Goal: Task Accomplishment & Management: Complete application form

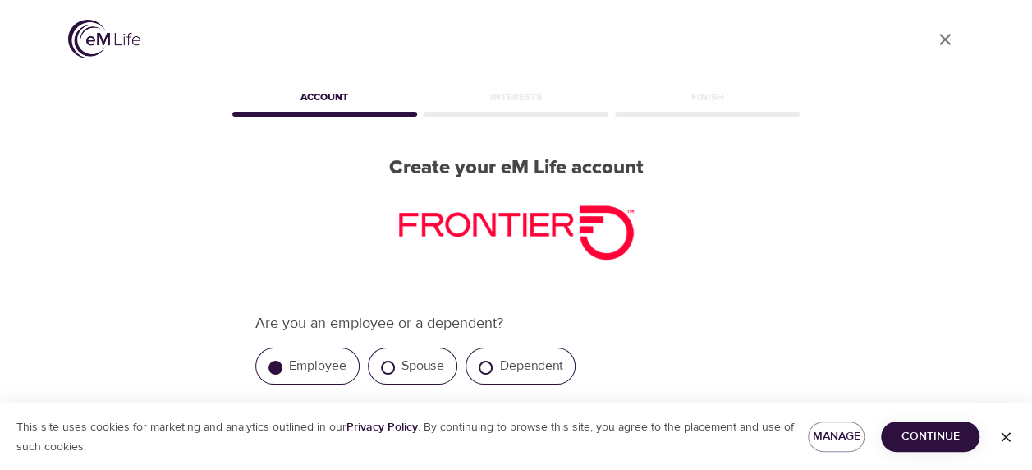
scroll to position [246, 0]
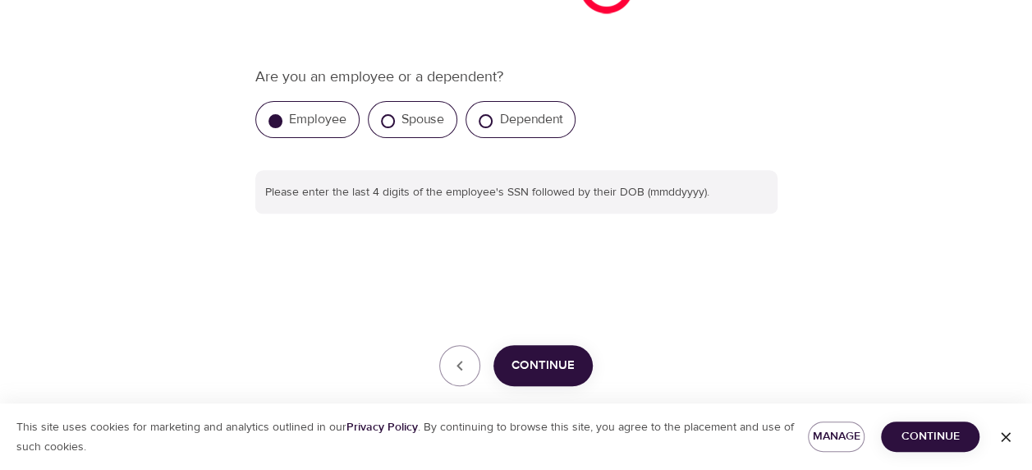
click at [559, 373] on span "Continue" at bounding box center [543, 365] width 63 height 21
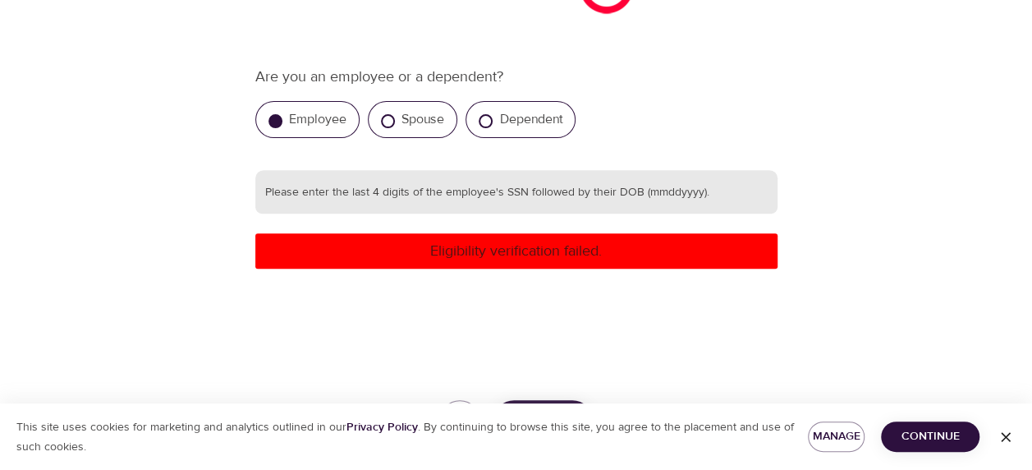
click at [520, 201] on input "text" at bounding box center [516, 192] width 522 height 44
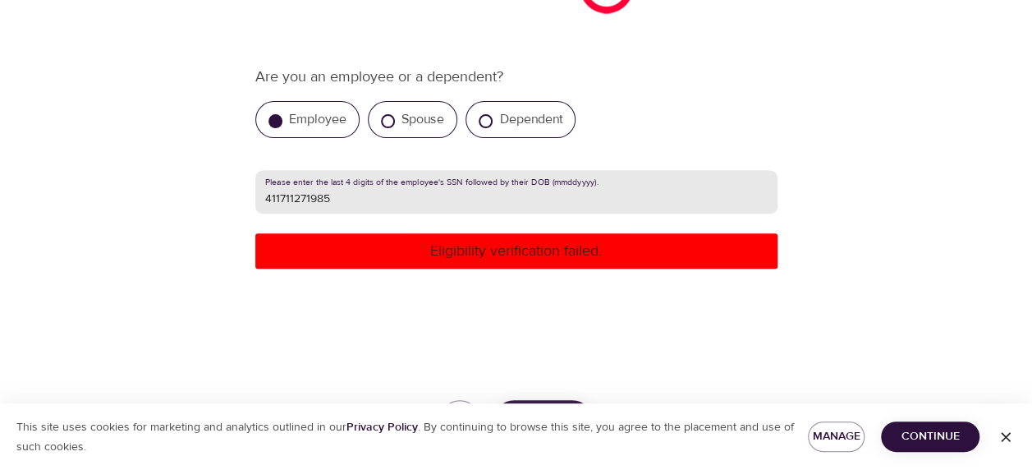
type input "411711271985"
click at [554, 286] on div "Are you an employee or a dependent? Employee Spouse Dependent Please enter the …" at bounding box center [516, 254] width 522 height 376
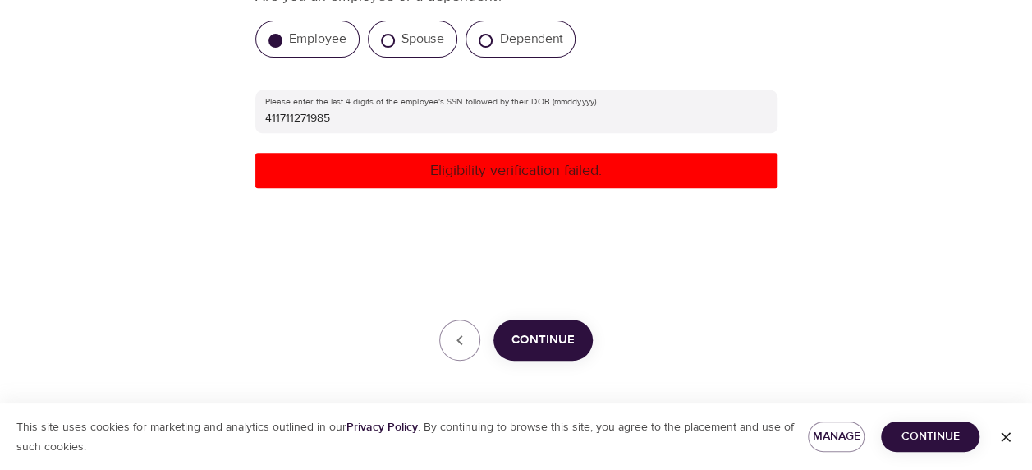
click at [555, 335] on span "Continue" at bounding box center [543, 339] width 63 height 21
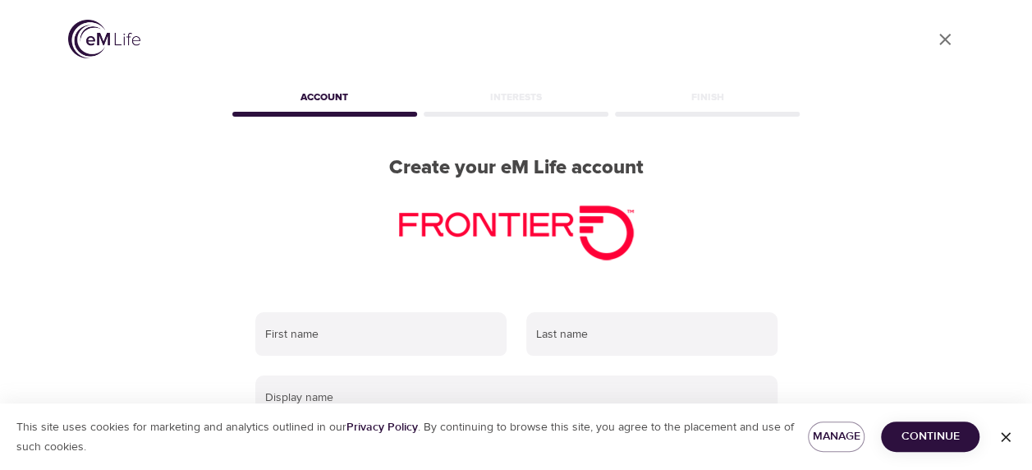
scroll to position [82, 0]
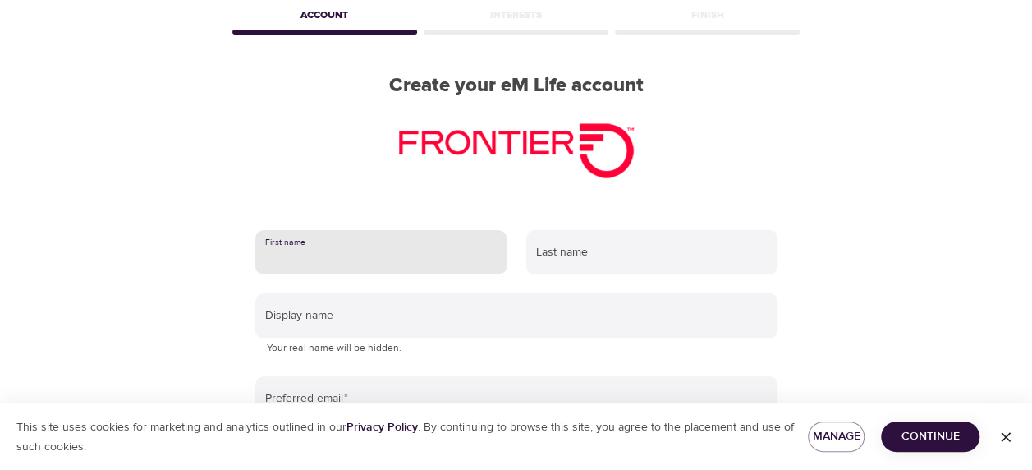
click at [384, 246] on input "text" at bounding box center [380, 252] width 251 height 44
type input "Shaunessy"
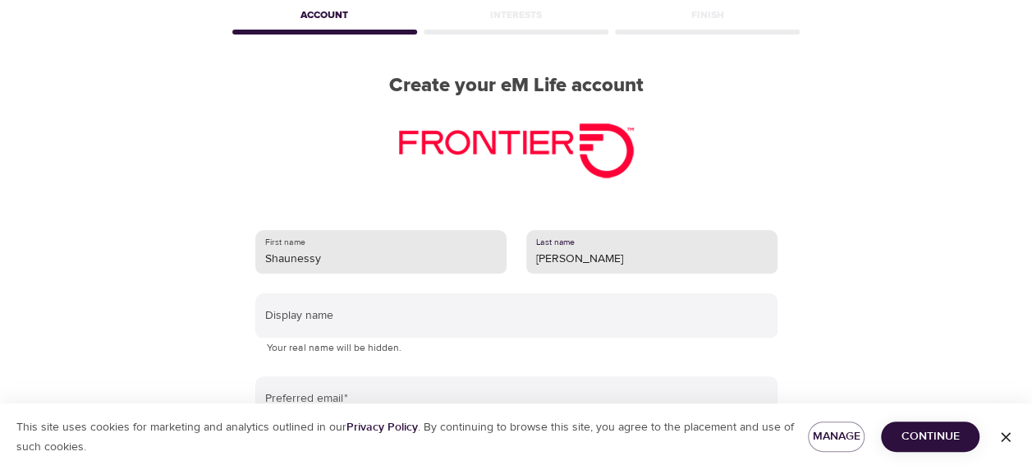
type input "Bethune - Caine"
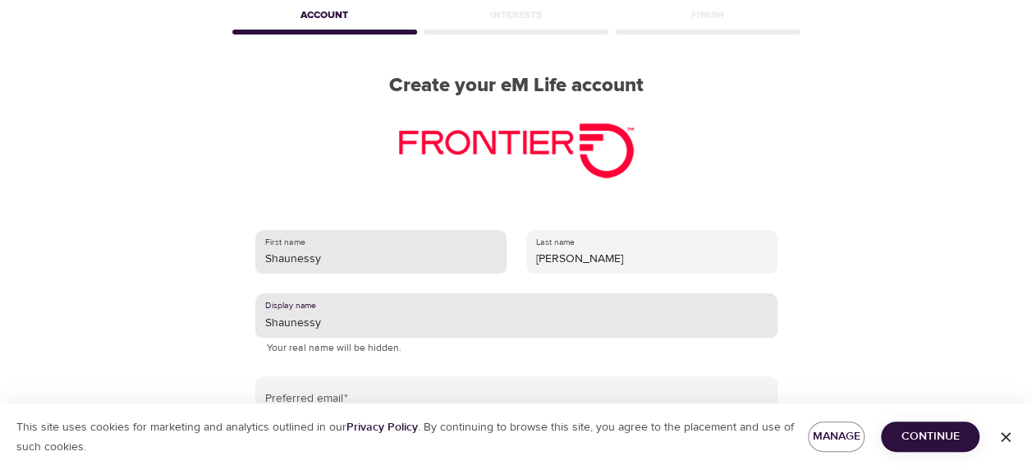
type input "Shaunessy"
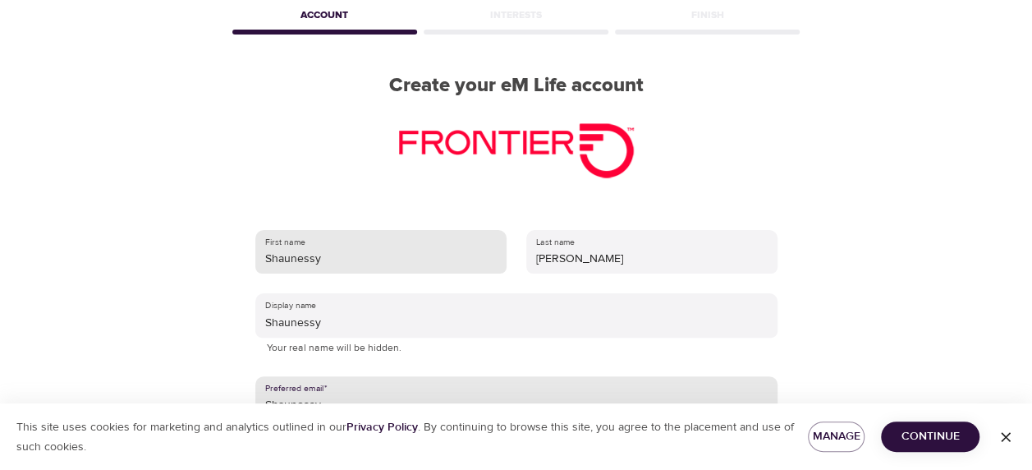
scroll to position [329, 0]
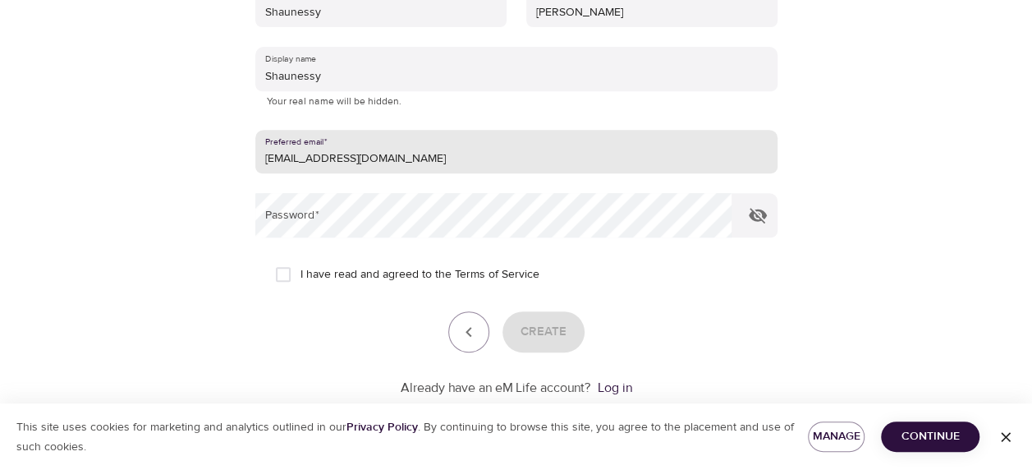
type input "[EMAIL_ADDRESS][DOMAIN_NAME]"
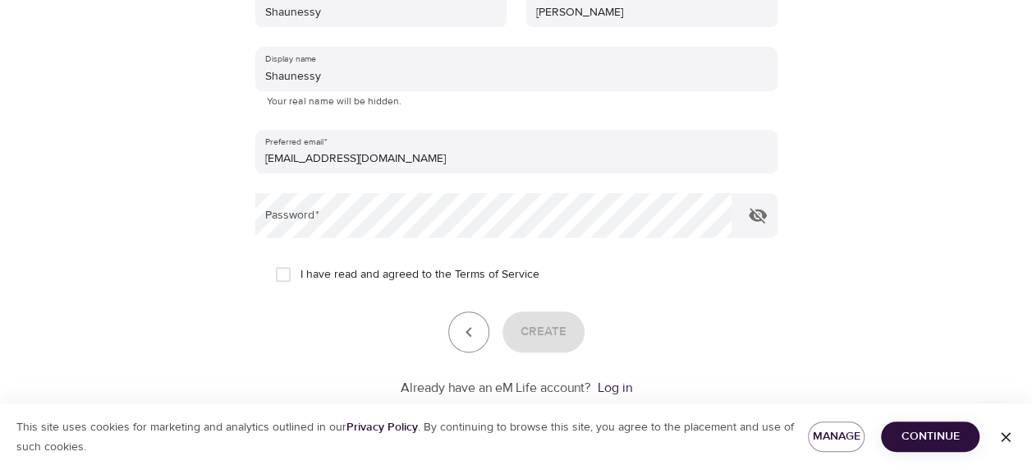
click at [353, 264] on label "I have read and agreed to the Terms of Service" at bounding box center [403, 274] width 274 height 34
click at [301, 264] on input "I have read and agreed to the Terms of Service" at bounding box center [283, 274] width 34 height 34
checkbox input "true"
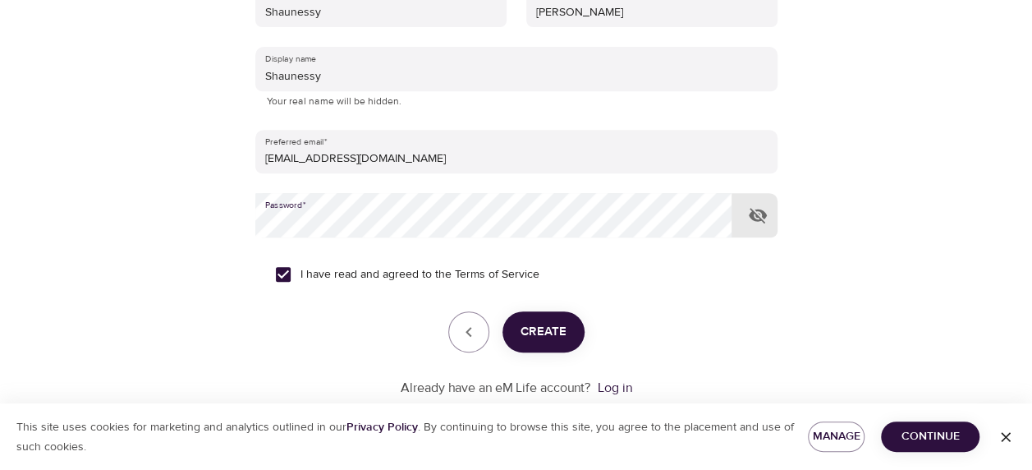
click at [537, 327] on span "Create" at bounding box center [544, 331] width 46 height 21
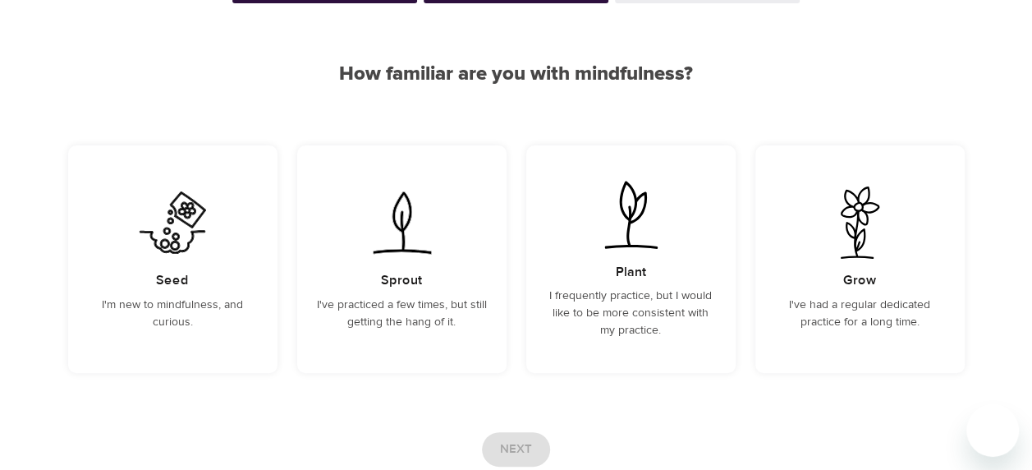
scroll to position [227, 0]
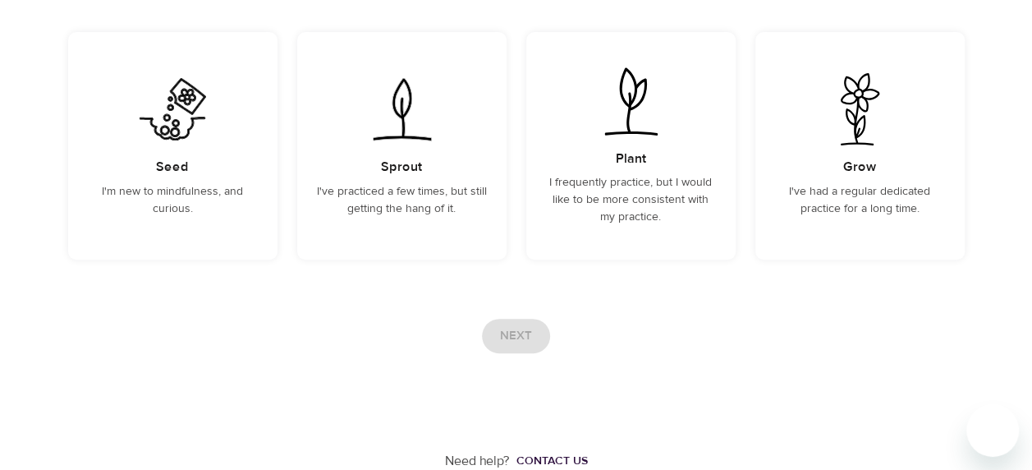
click at [501, 348] on div "Next" at bounding box center [516, 336] width 897 height 34
click at [835, 123] on img at bounding box center [860, 109] width 83 height 72
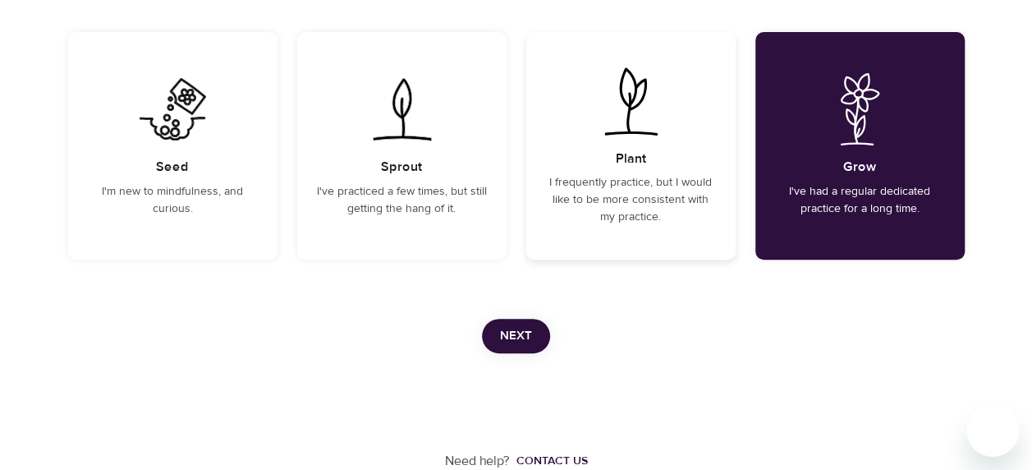
click at [706, 159] on div "Plant I frequently practice, but I would like to be more consistent with my pra…" at bounding box center [630, 146] width 209 height 228
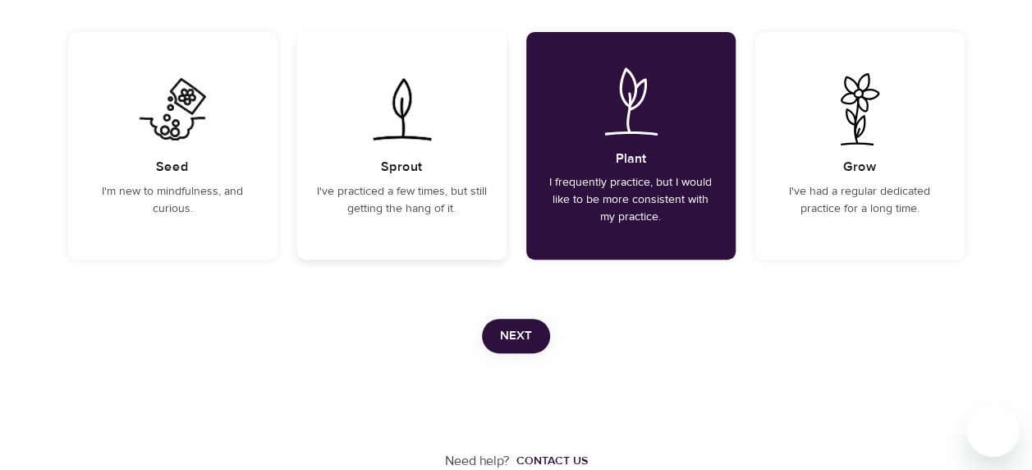
click at [396, 162] on h5 "Sprout" at bounding box center [401, 167] width 41 height 17
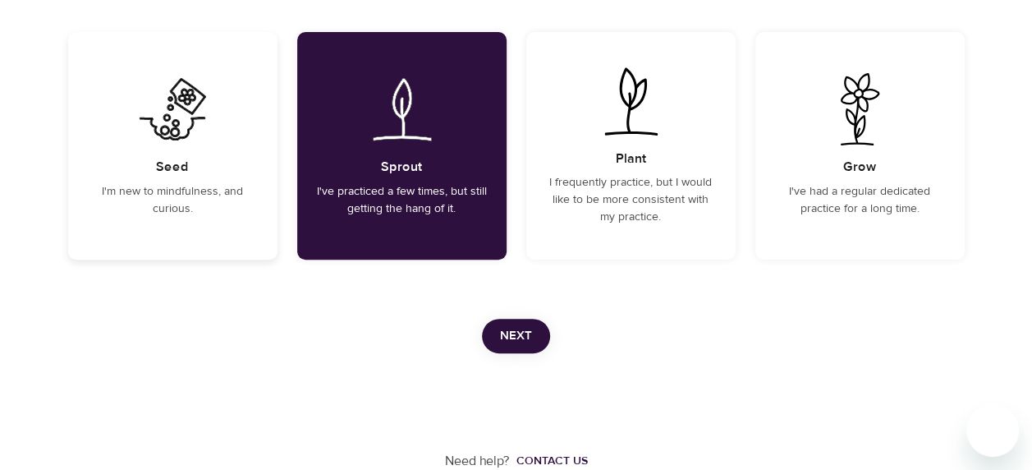
click at [240, 159] on div "Seed I'm new to mindfulness, and curious." at bounding box center [172, 146] width 209 height 228
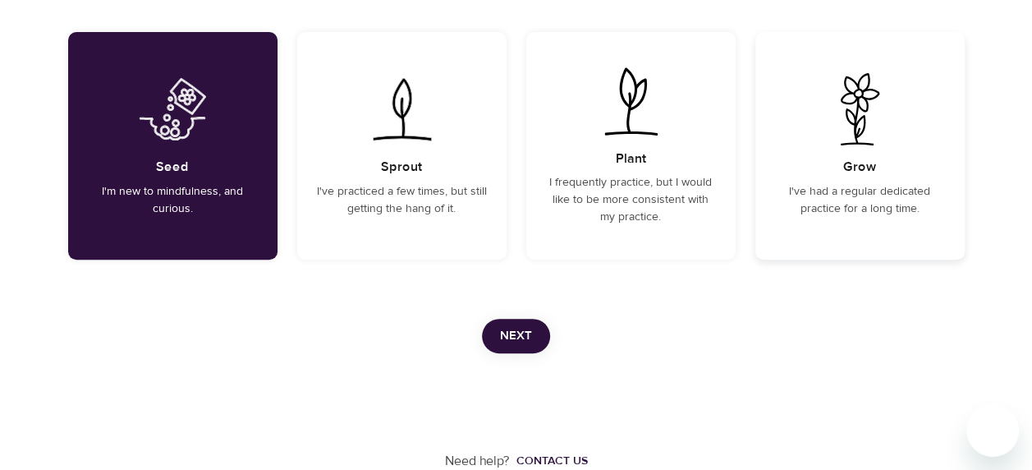
click at [944, 142] on div "Grow I've had a regular dedicated practice for a long time." at bounding box center [860, 146] width 209 height 228
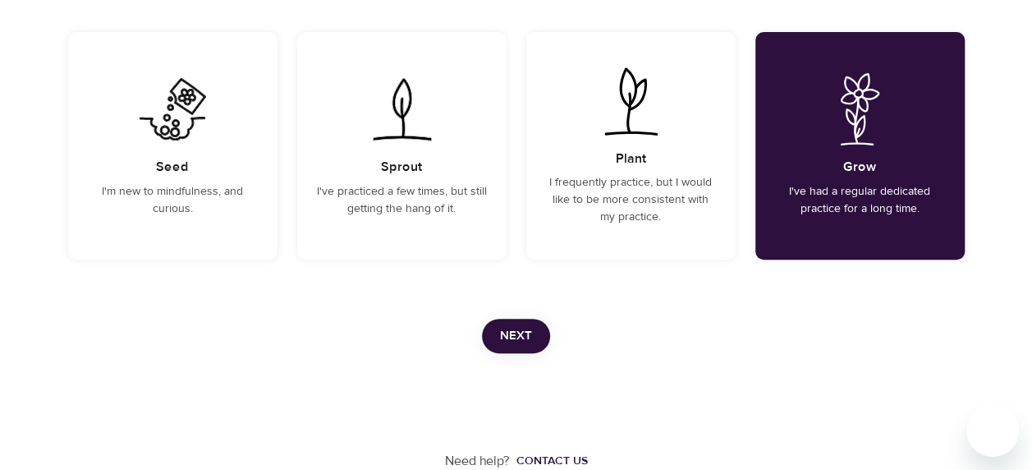
click at [521, 327] on span "Next" at bounding box center [516, 335] width 32 height 21
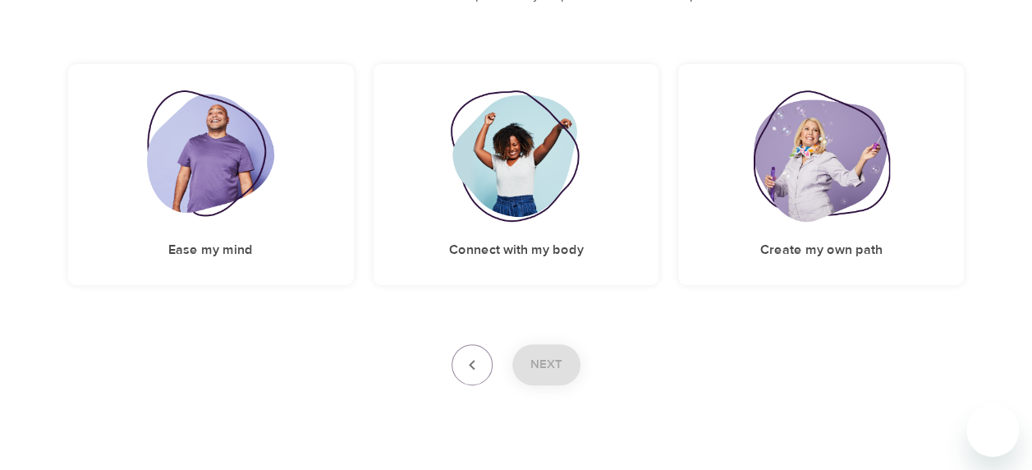
scroll to position [253, 0]
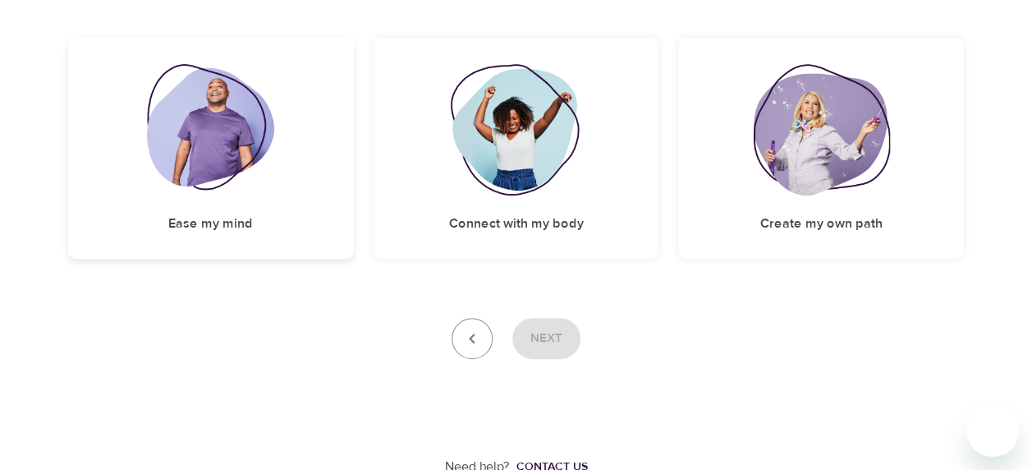
click at [257, 99] on img at bounding box center [210, 129] width 127 height 131
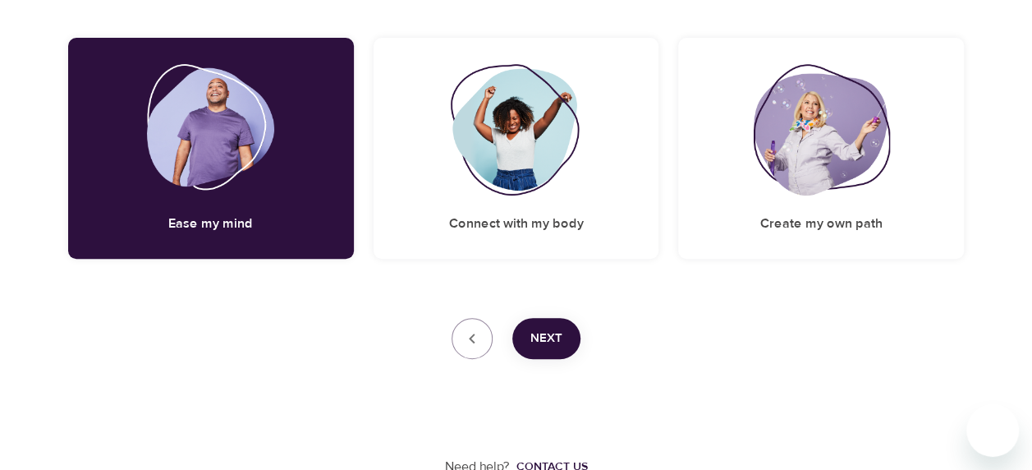
click at [539, 325] on button "Next" at bounding box center [547, 338] width 68 height 41
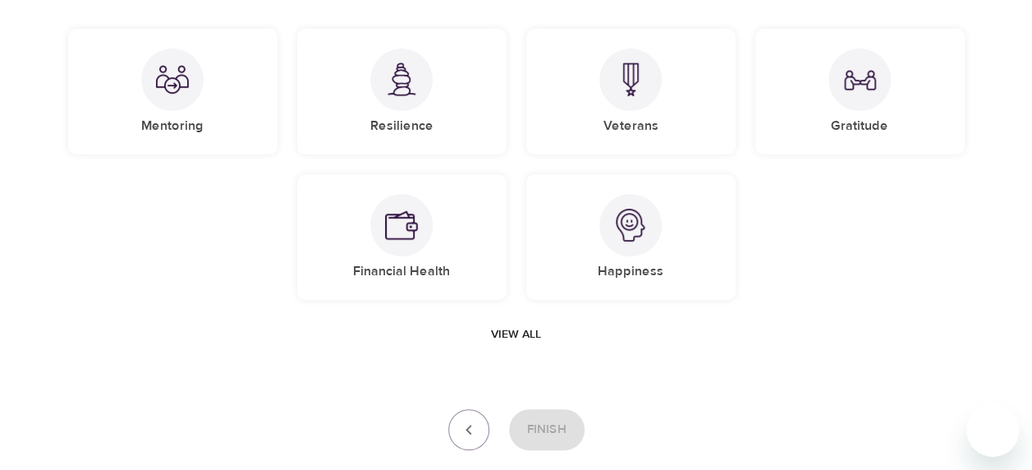
scroll to position [157, 0]
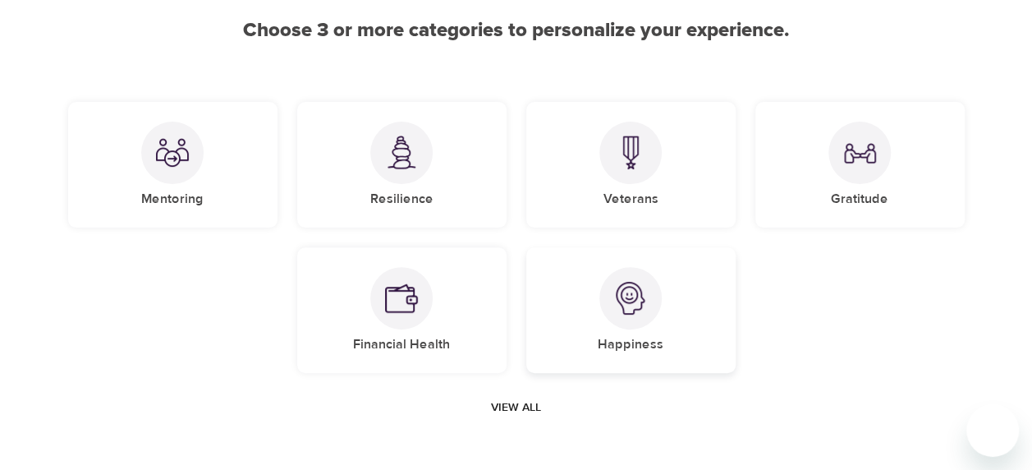
click at [595, 301] on div "Happiness" at bounding box center [630, 310] width 209 height 126
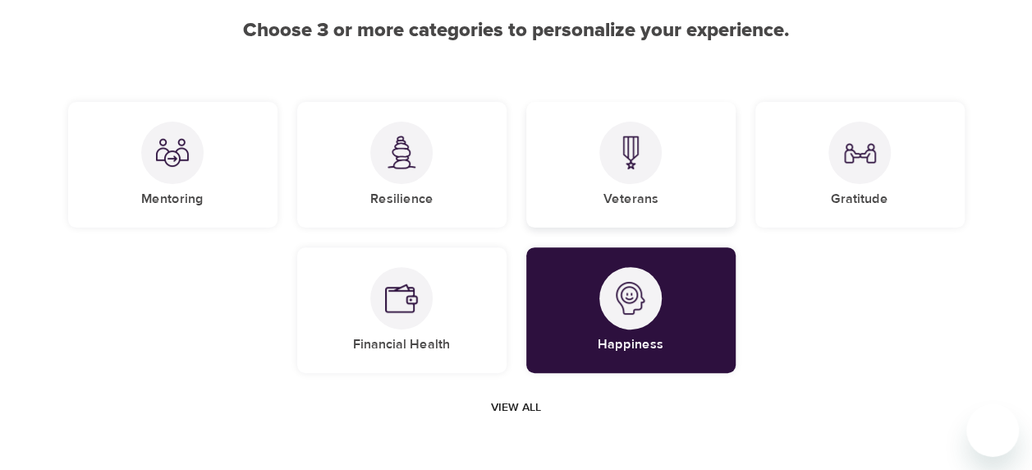
click at [575, 166] on div "Veterans" at bounding box center [630, 165] width 209 height 126
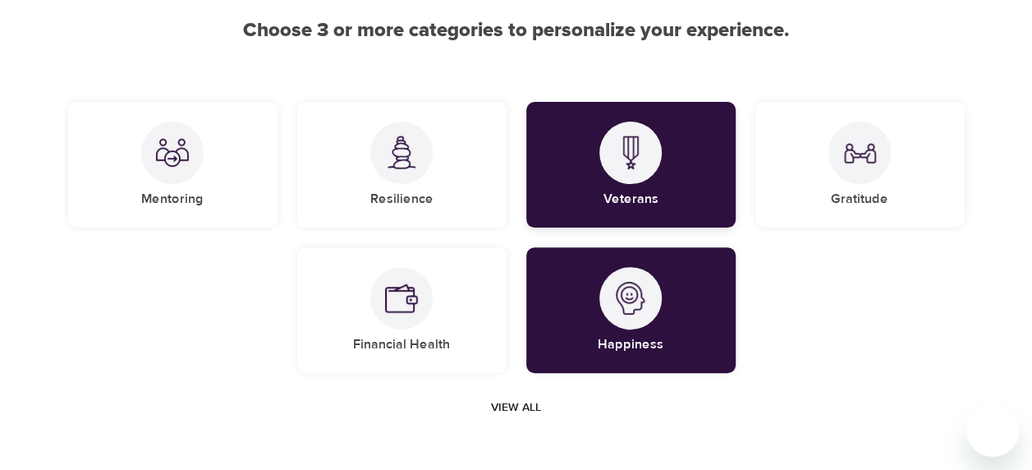
click at [596, 171] on div "Veterans" at bounding box center [630, 165] width 209 height 126
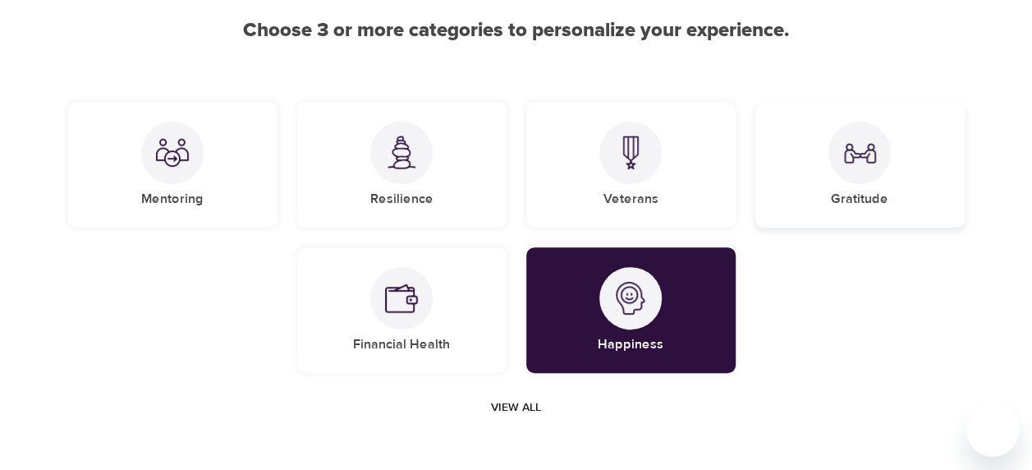
click at [848, 196] on h5 "Gratitude" at bounding box center [859, 199] width 57 height 17
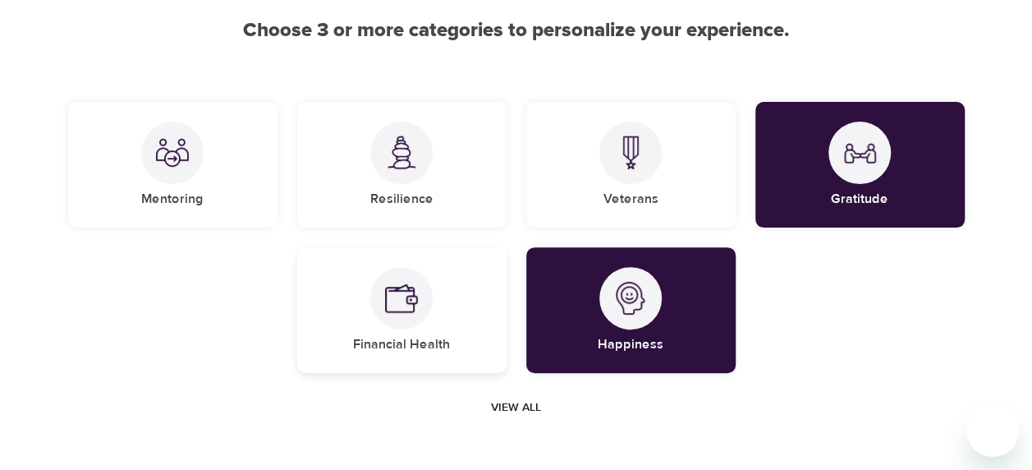
click at [421, 284] on div at bounding box center [401, 298] width 62 height 62
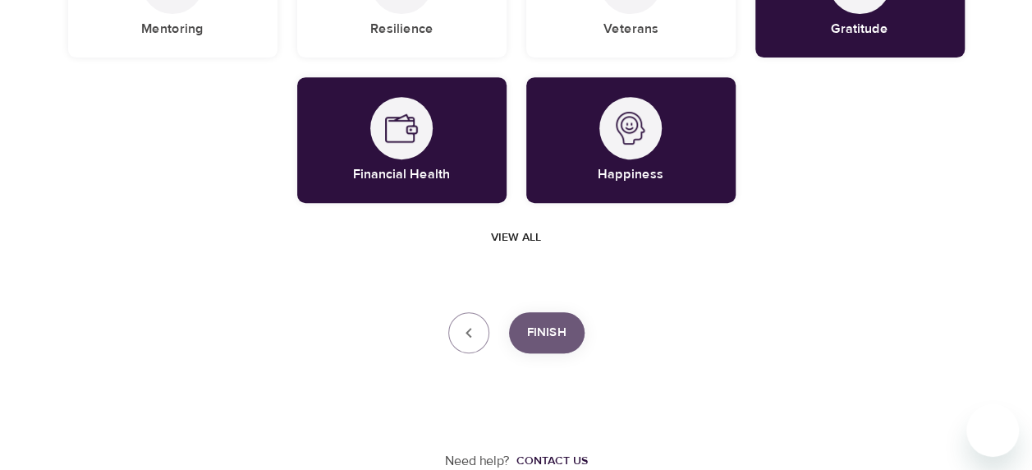
click at [569, 323] on button "Finish" at bounding box center [547, 332] width 76 height 41
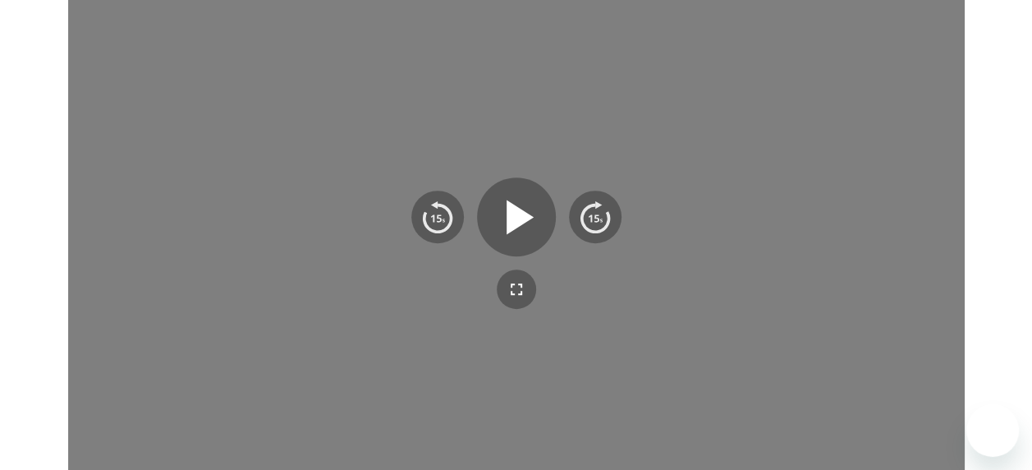
scroll to position [214, 0]
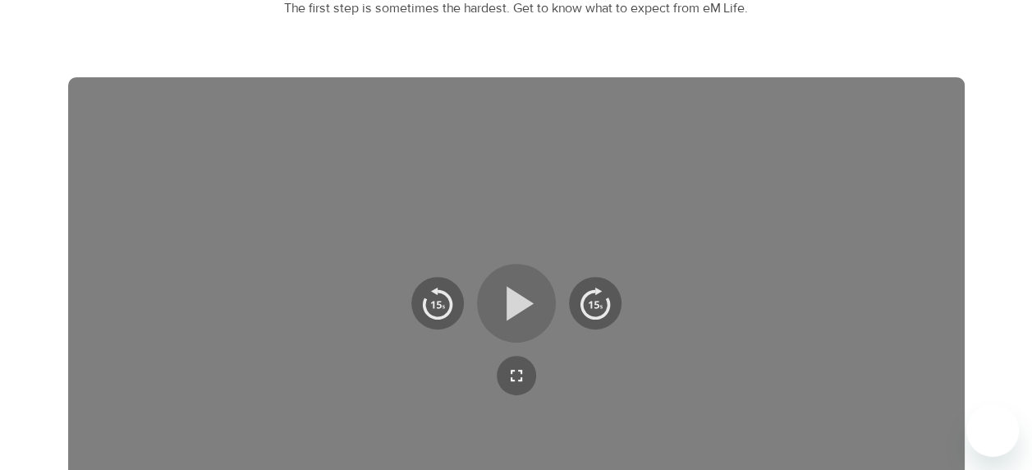
click at [540, 315] on icon "button" at bounding box center [516, 303] width 59 height 59
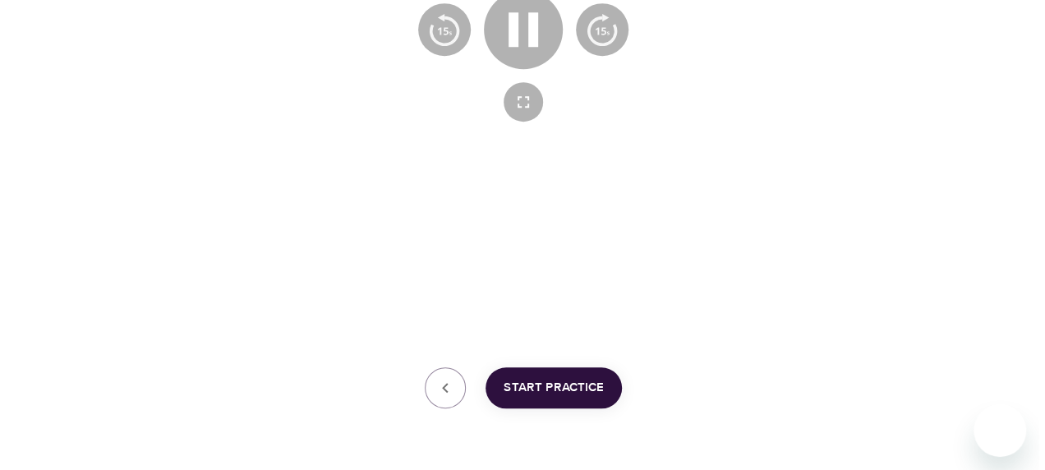
scroll to position [493, 0]
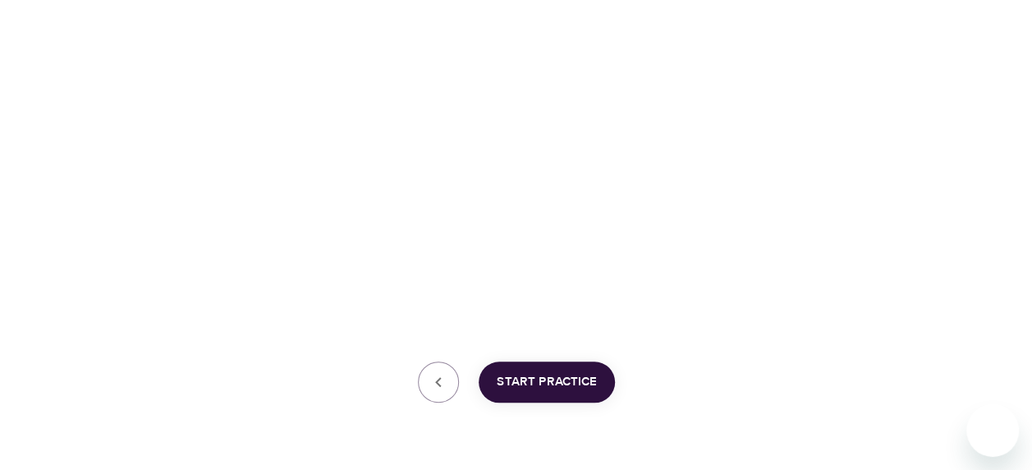
click at [577, 376] on span "Start Practice" at bounding box center [547, 381] width 100 height 21
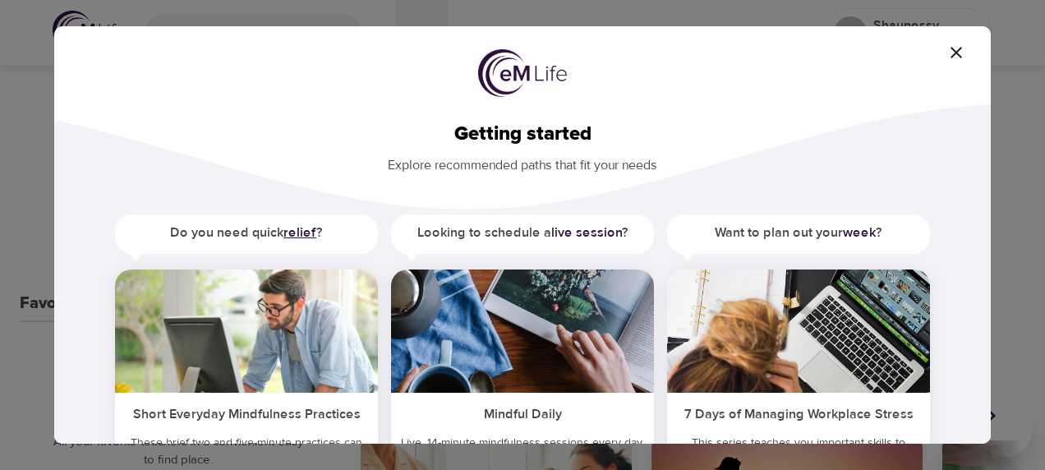
click at [299, 232] on b "relief" at bounding box center [299, 232] width 33 height 16
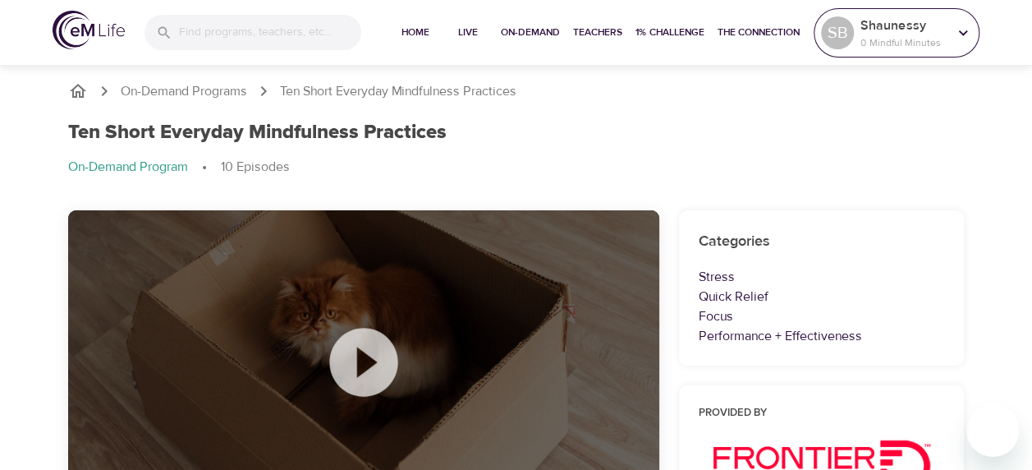
click at [894, 44] on p "0 Mindful Minutes" at bounding box center [904, 42] width 87 height 15
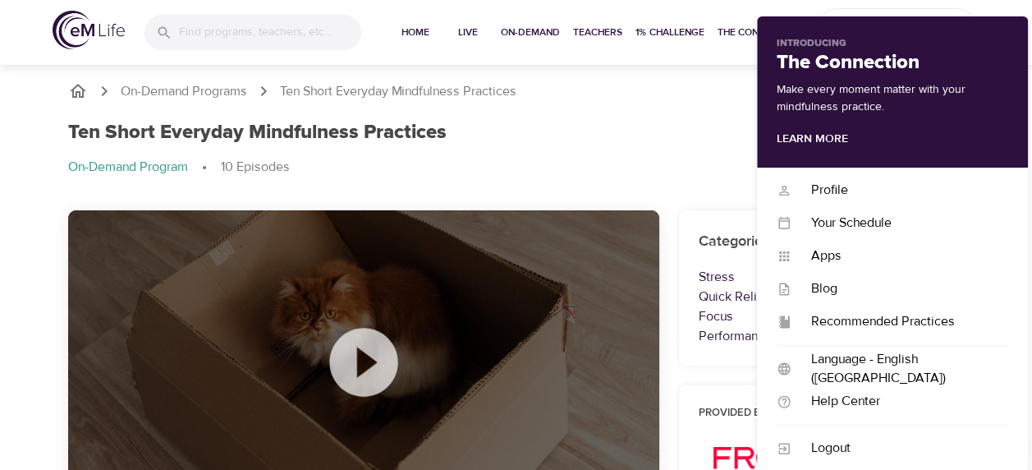
click at [636, 102] on div "On-Demand Programs Ten Short Everyday Mindfulness Practices Ten Short Everyday …" at bounding box center [516, 136] width 936 height 149
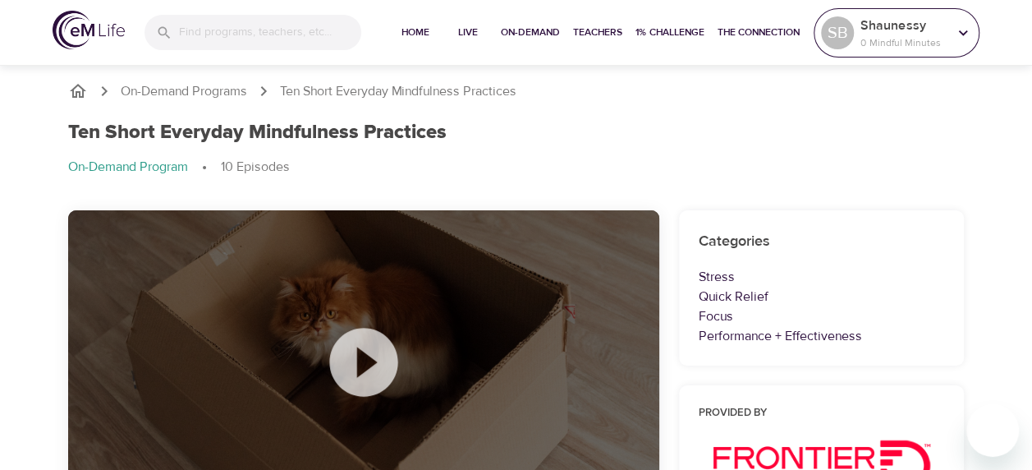
click at [922, 44] on p "0 Mindful Minutes" at bounding box center [904, 42] width 87 height 15
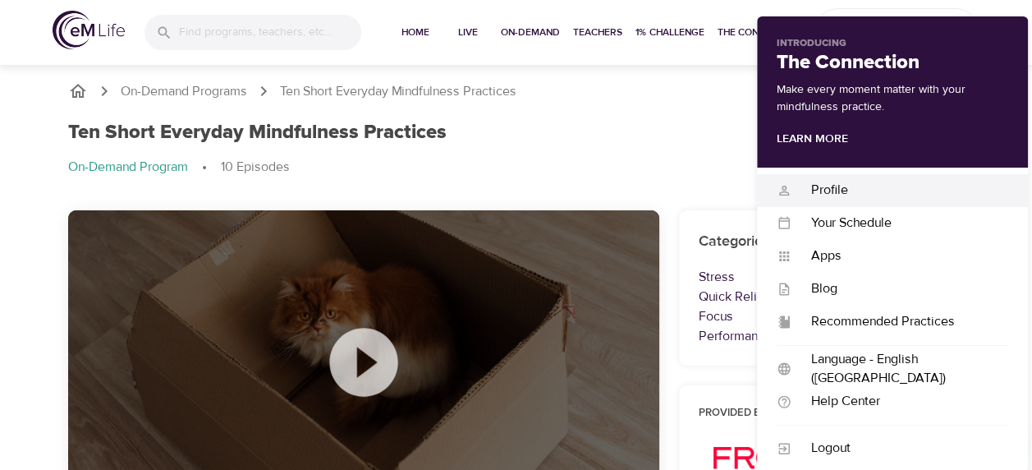
click at [858, 200] on div "Profile Profile" at bounding box center [892, 190] width 271 height 33
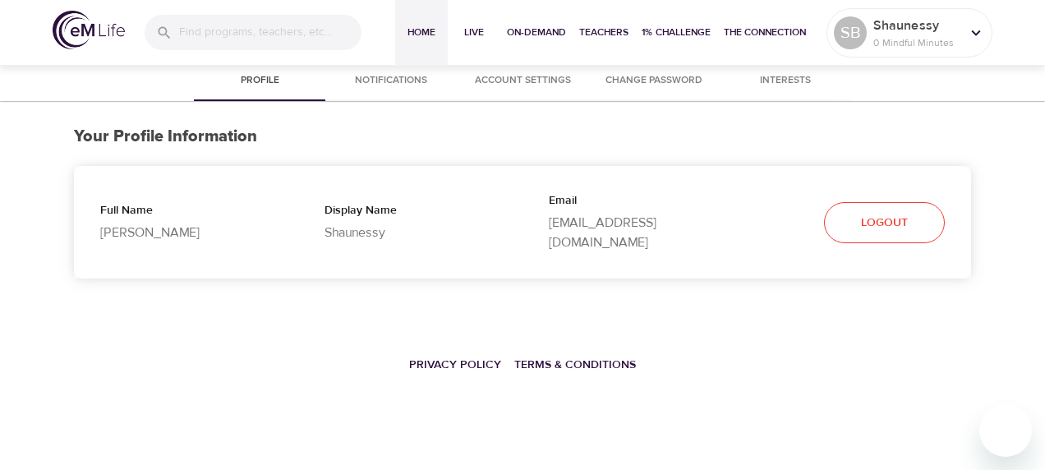
click at [402, 31] on span "Home" at bounding box center [421, 32] width 39 height 17
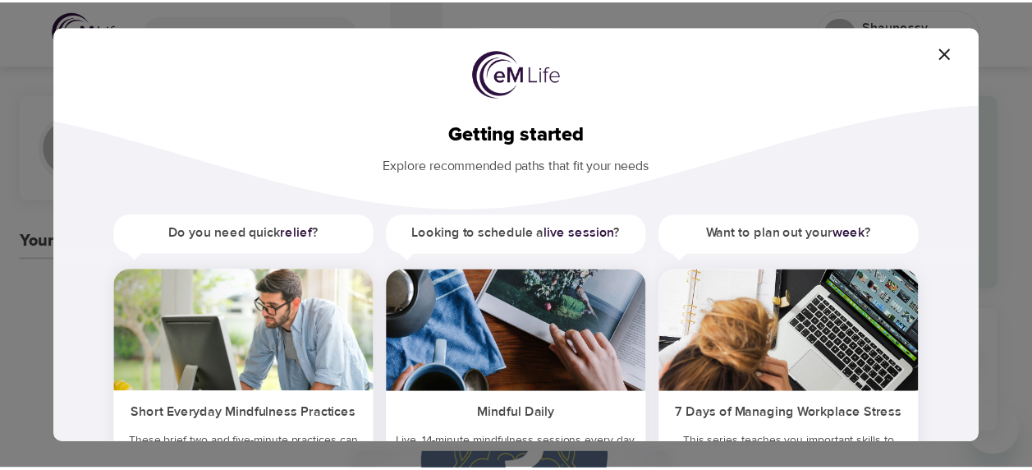
scroll to position [158, 0]
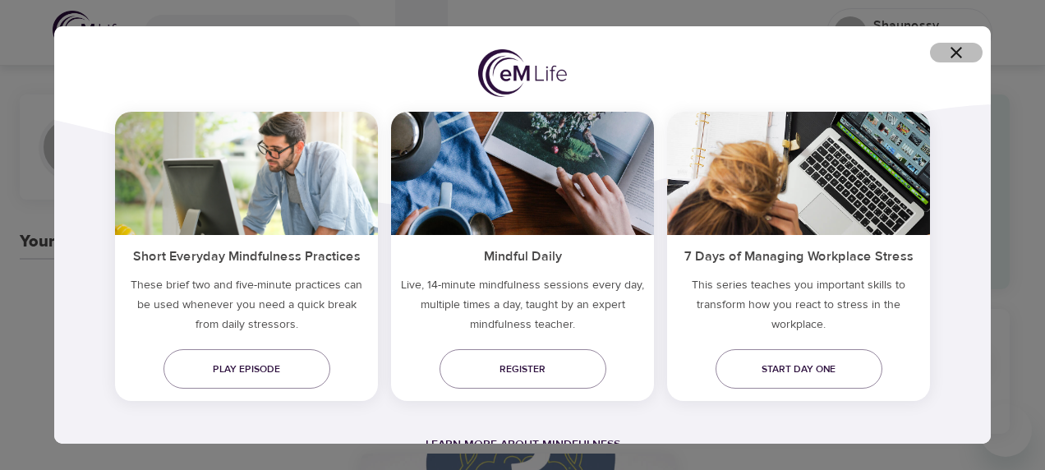
click at [963, 56] on icon "button" at bounding box center [956, 53] width 20 height 20
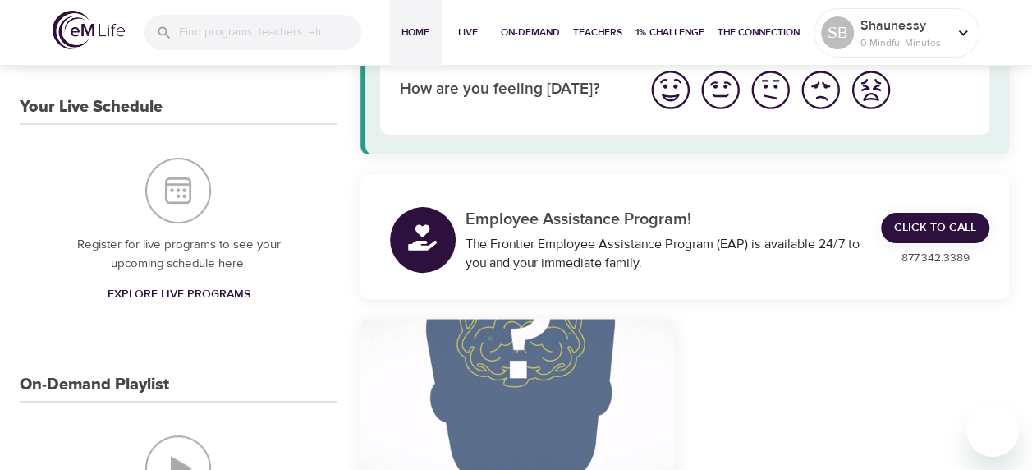
scroll to position [0, 0]
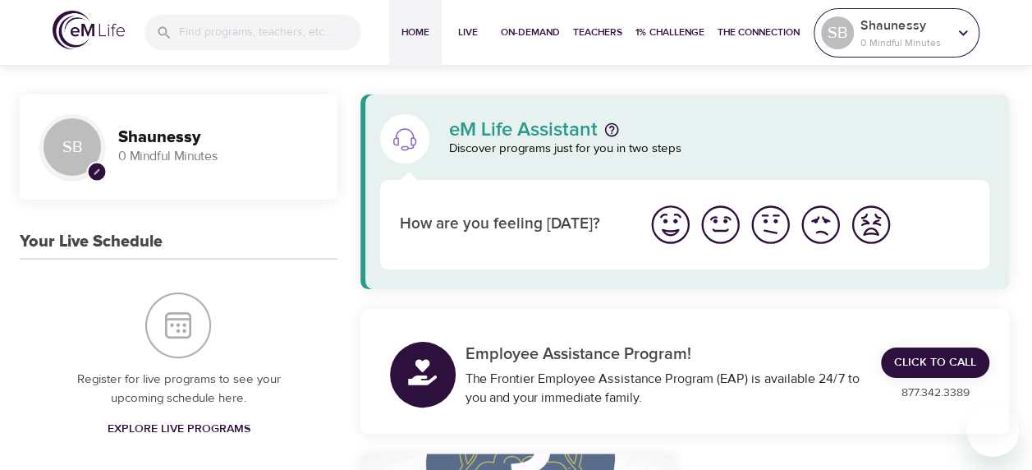
click at [956, 31] on icon at bounding box center [963, 33] width 18 height 18
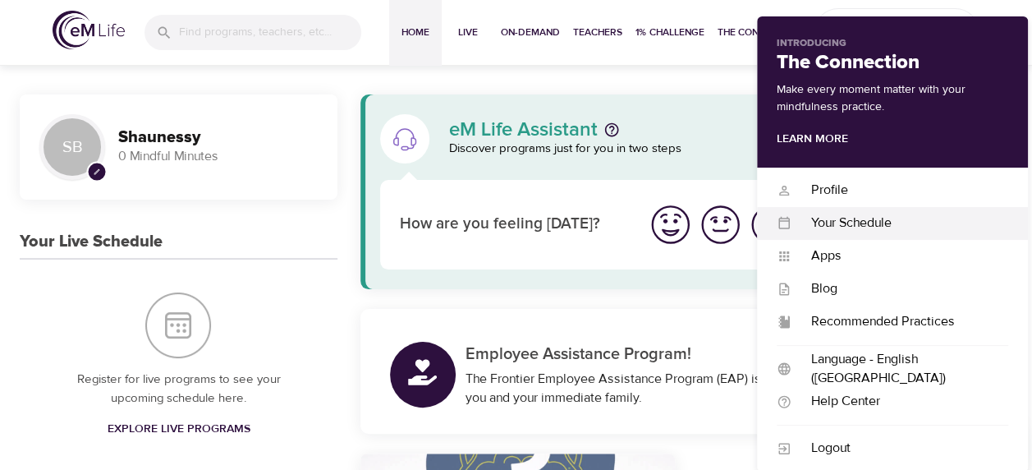
click at [827, 213] on div "Your Schedule Your Schedule" at bounding box center [892, 223] width 271 height 33
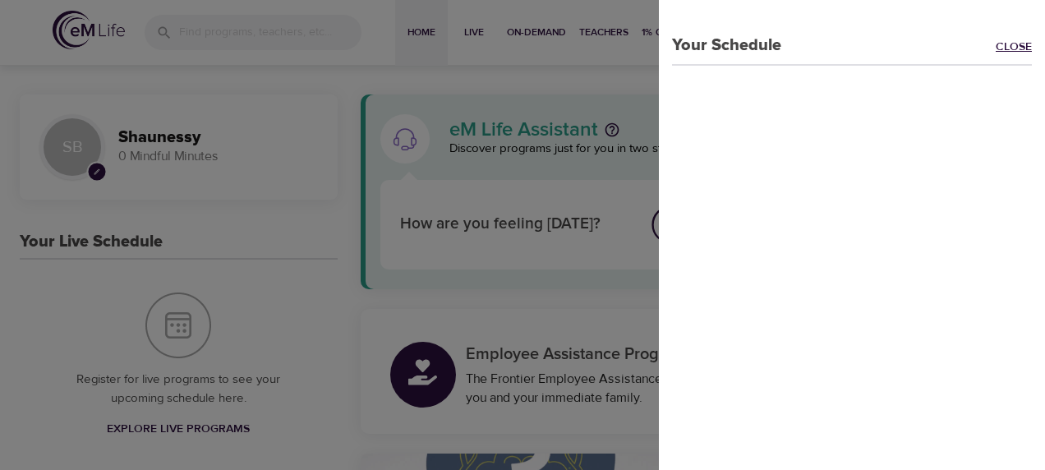
click at [995, 43] on link "Close" at bounding box center [1019, 48] width 49 height 19
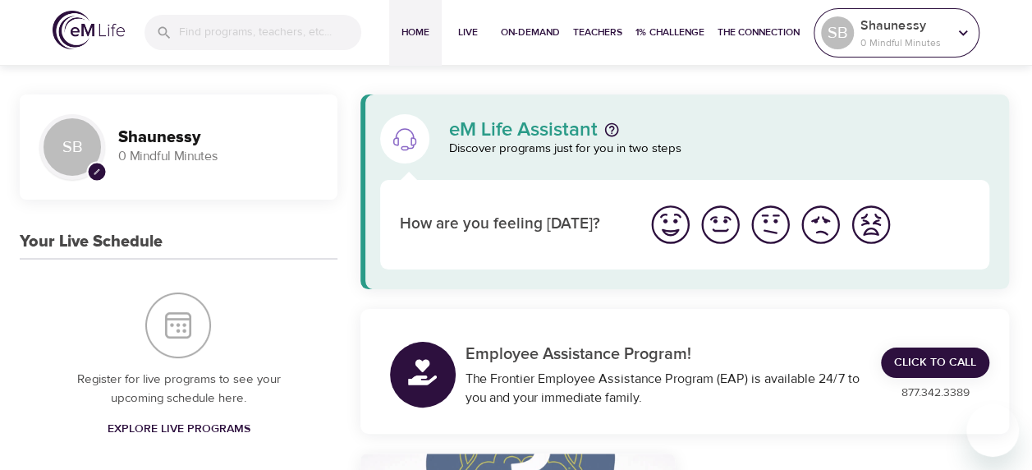
click at [888, 49] on div "Shaunessy 0 Mindful Minutes" at bounding box center [904, 32] width 94 height 41
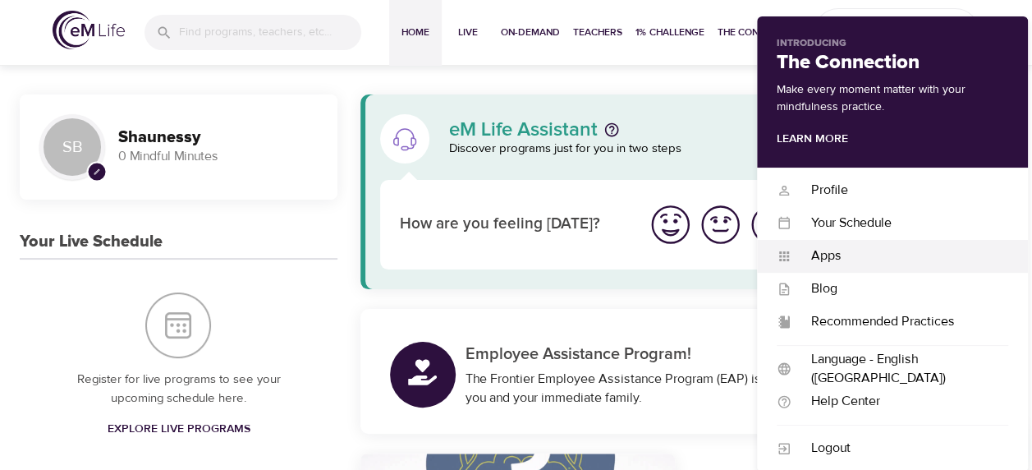
click at [877, 241] on div "Apps Apps" at bounding box center [892, 256] width 271 height 33
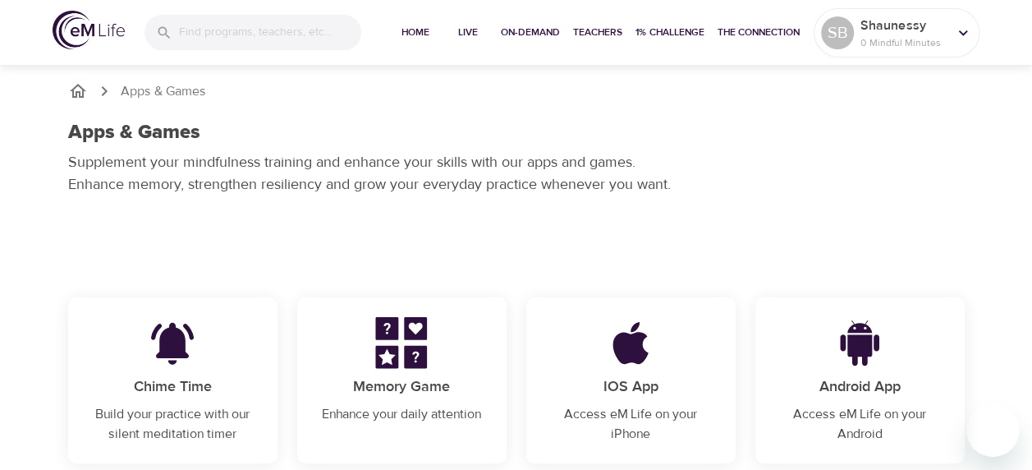
scroll to position [3, 0]
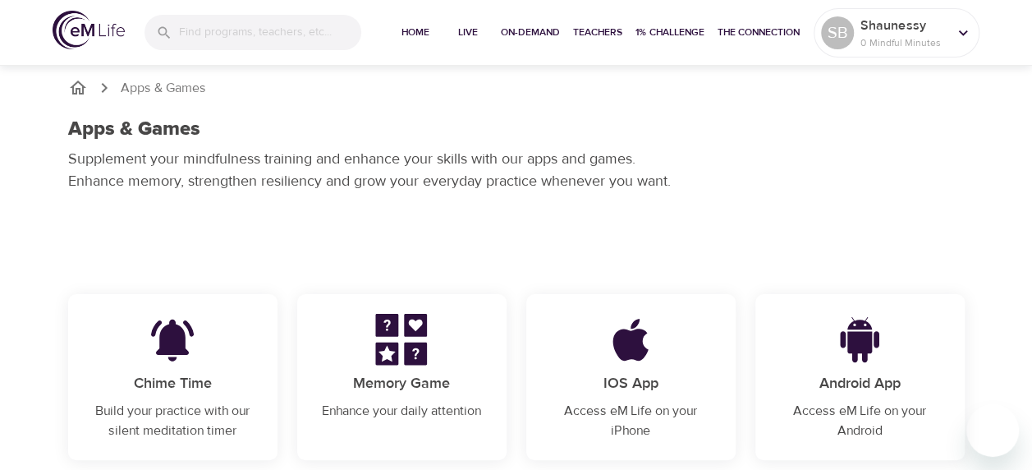
click at [431, 319] on img at bounding box center [402, 340] width 102 height 52
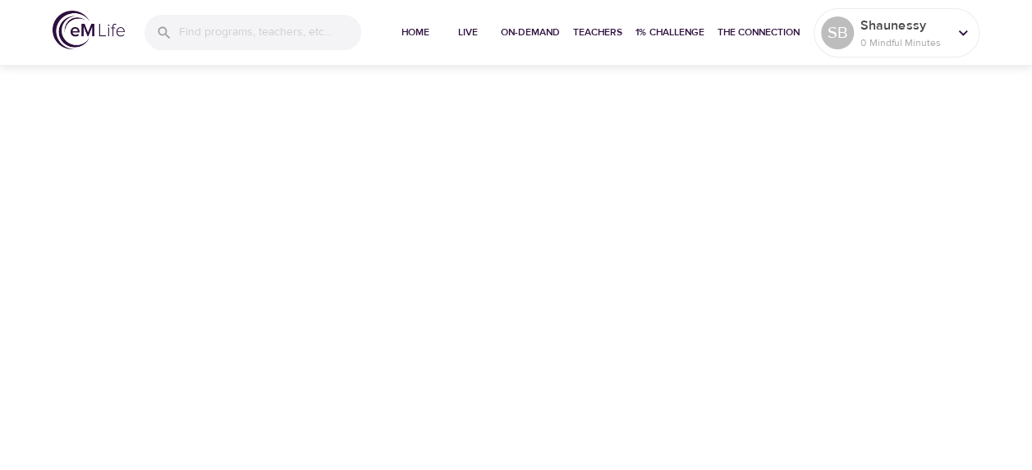
scroll to position [24, 0]
click at [926, 48] on p "0 Mindful Minutes" at bounding box center [904, 42] width 87 height 15
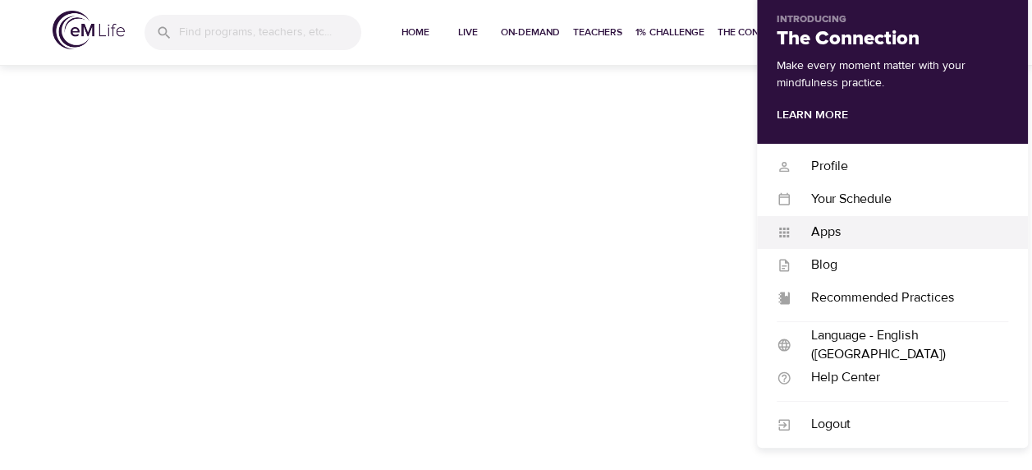
click at [846, 225] on div "Apps" at bounding box center [900, 232] width 217 height 19
